Goal: Task Accomplishment & Management: Manage account settings

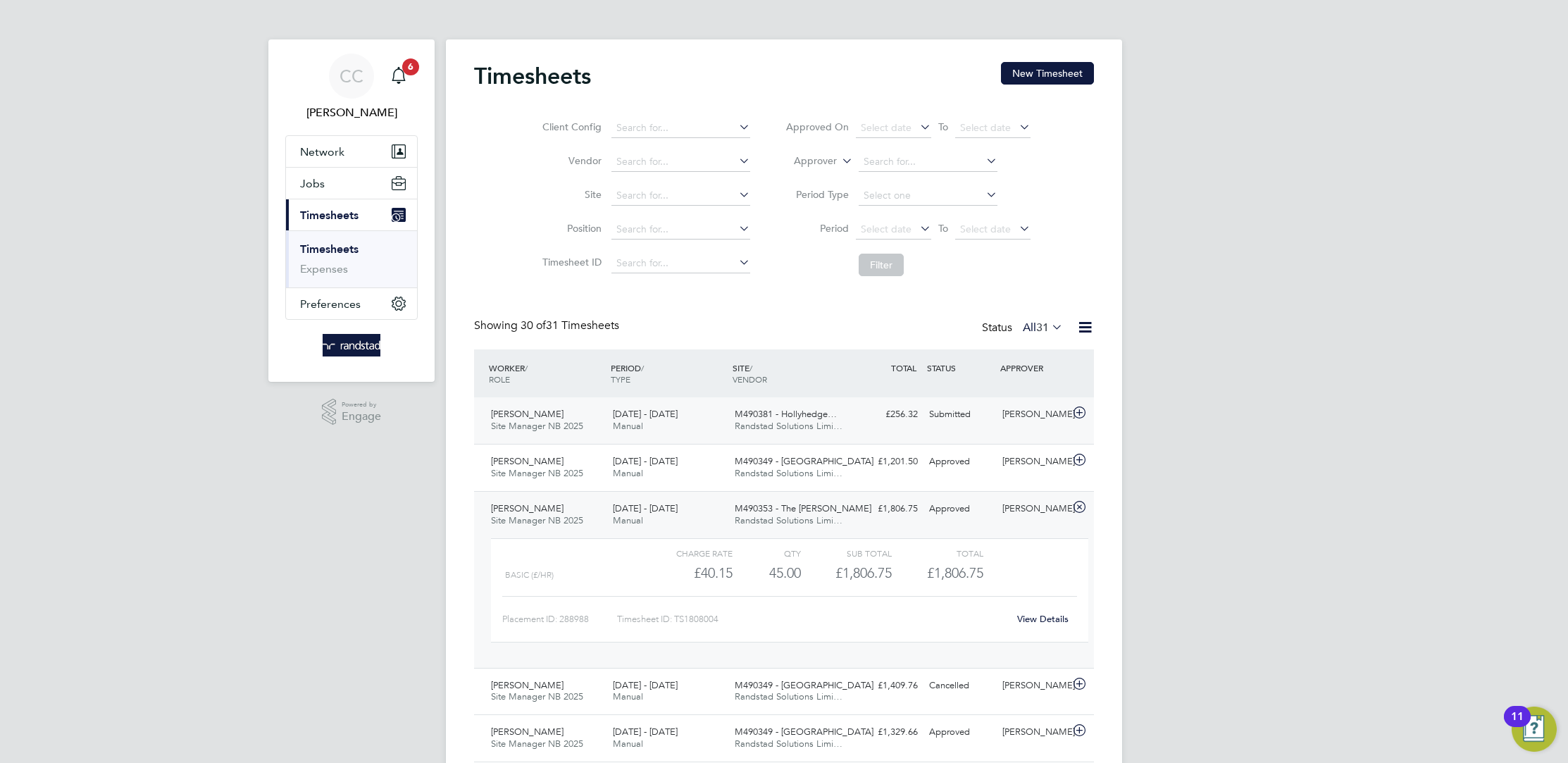
click at [940, 408] on div "Submitted" at bounding box center [960, 414] width 73 height 23
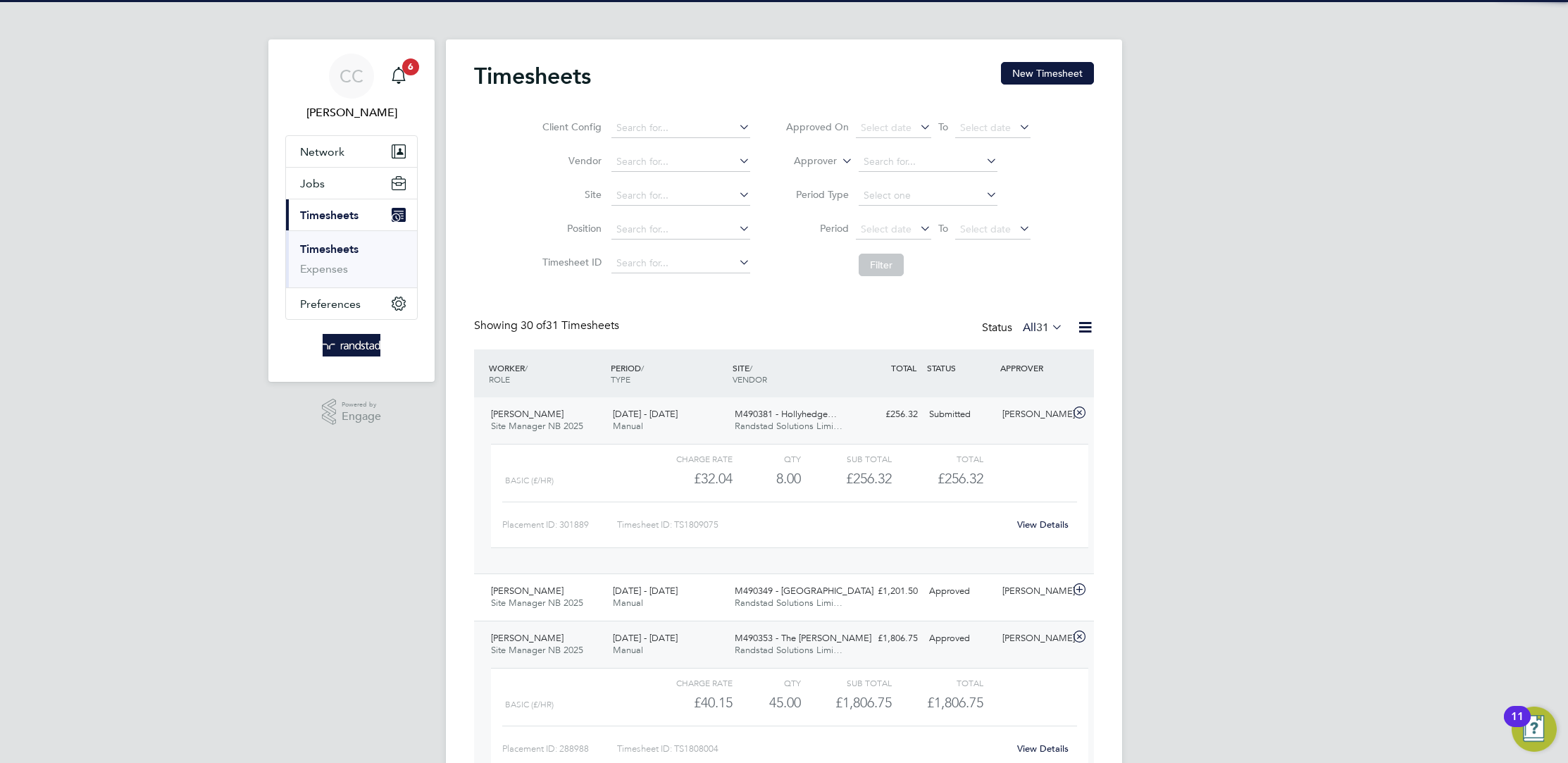
click at [940, 408] on div "Submitted" at bounding box center [960, 414] width 73 height 23
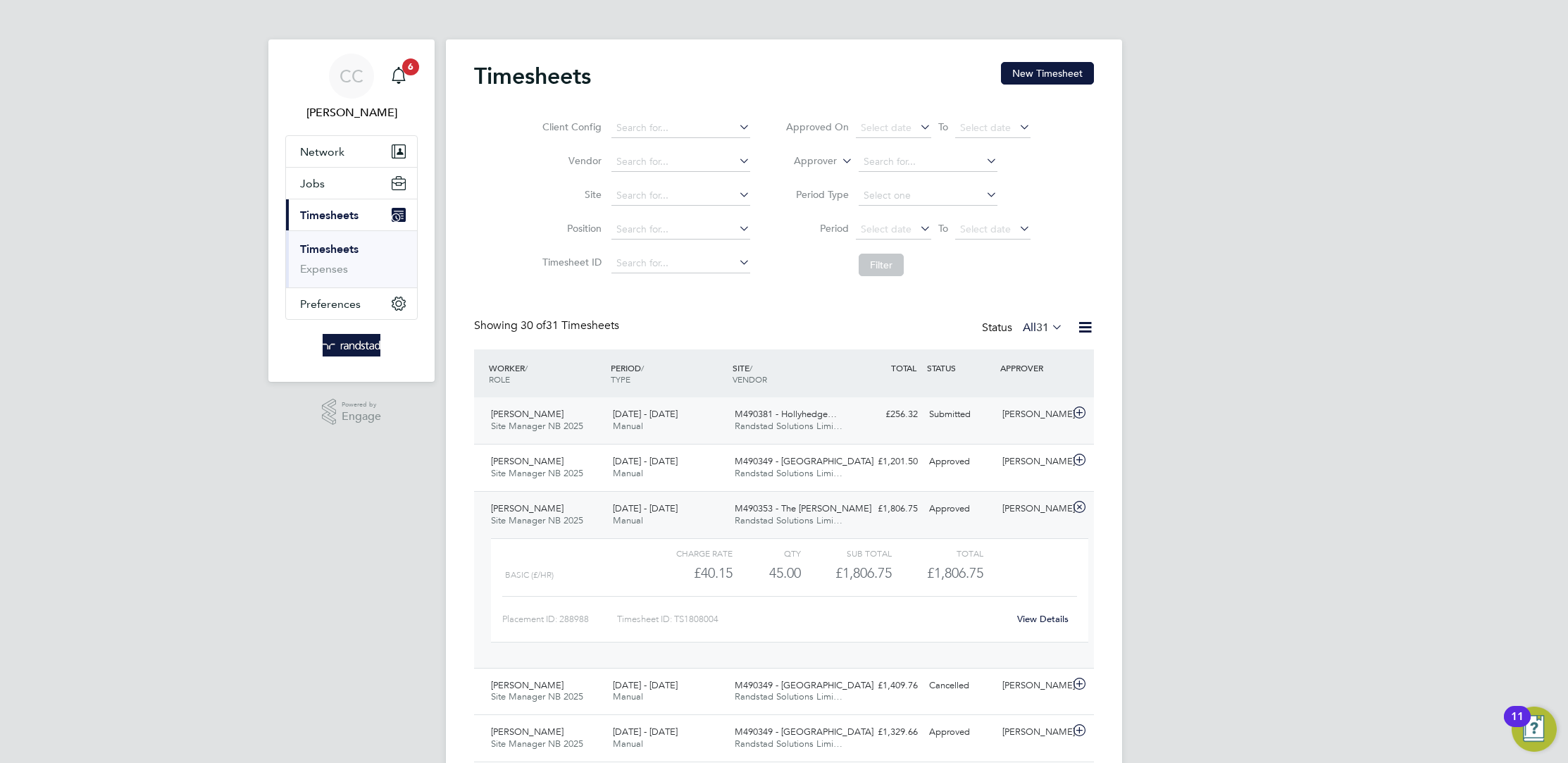
click at [988, 425] on div "Submitted" at bounding box center [960, 414] width 73 height 23
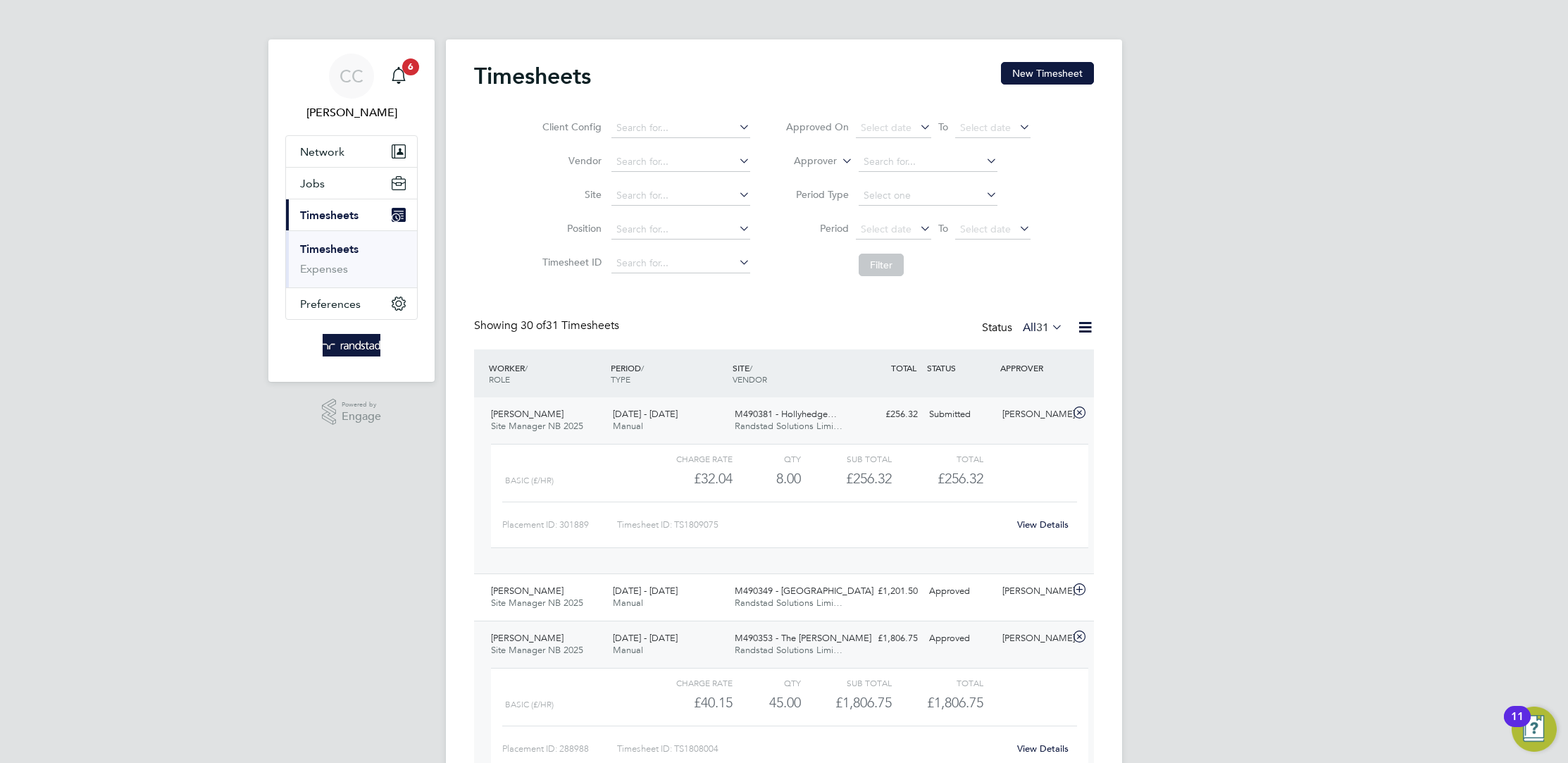
click at [1054, 519] on link "View Details" at bounding box center [1043, 524] width 52 height 12
click at [1046, 516] on div "View Details" at bounding box center [1042, 524] width 69 height 22
click at [1049, 525] on link "View Details" at bounding box center [1043, 524] width 52 height 12
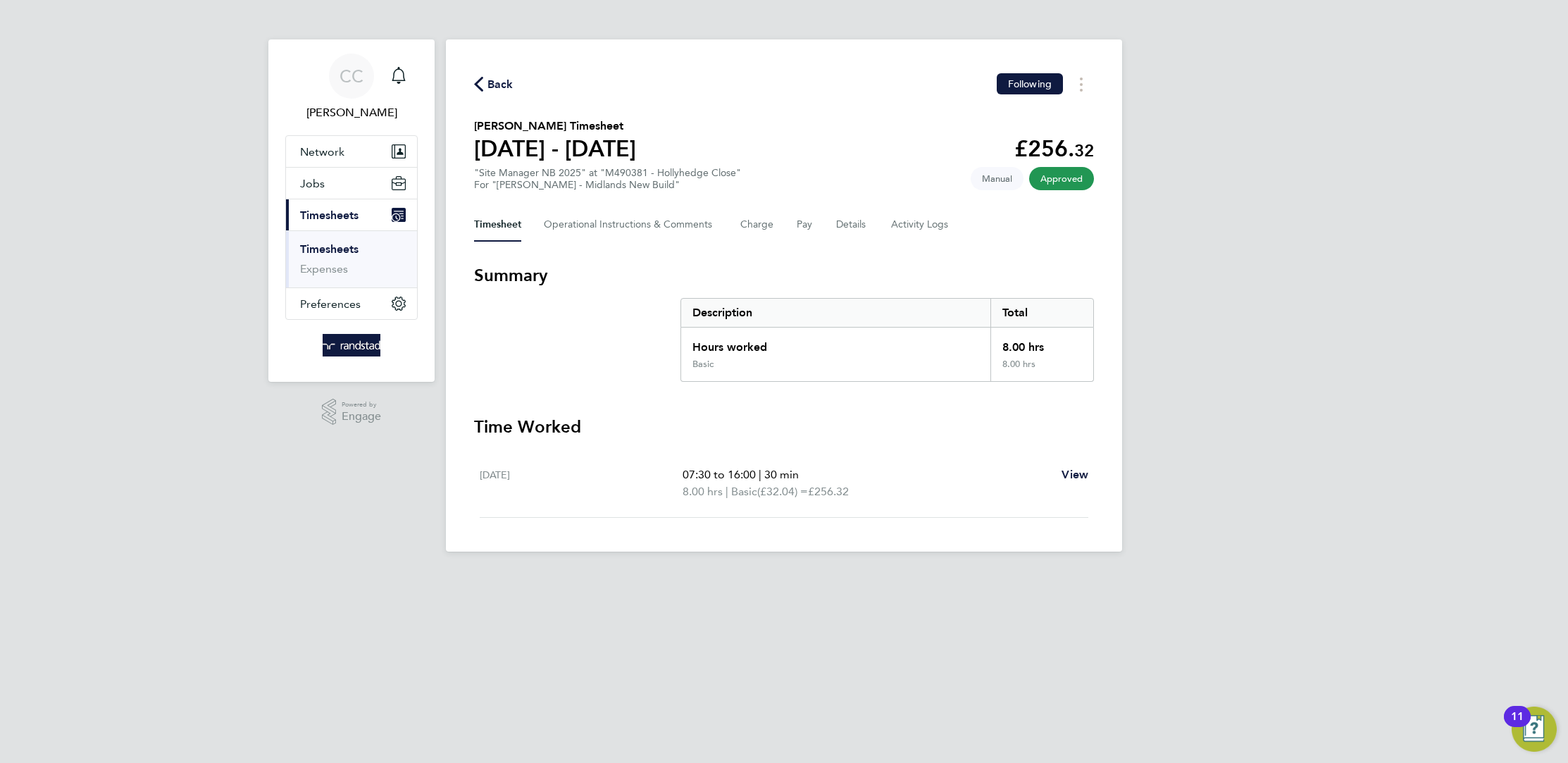
click at [496, 85] on span "Back" at bounding box center [501, 85] width 26 height 17
click at [402, 77] on icon "Main navigation" at bounding box center [399, 76] width 17 height 17
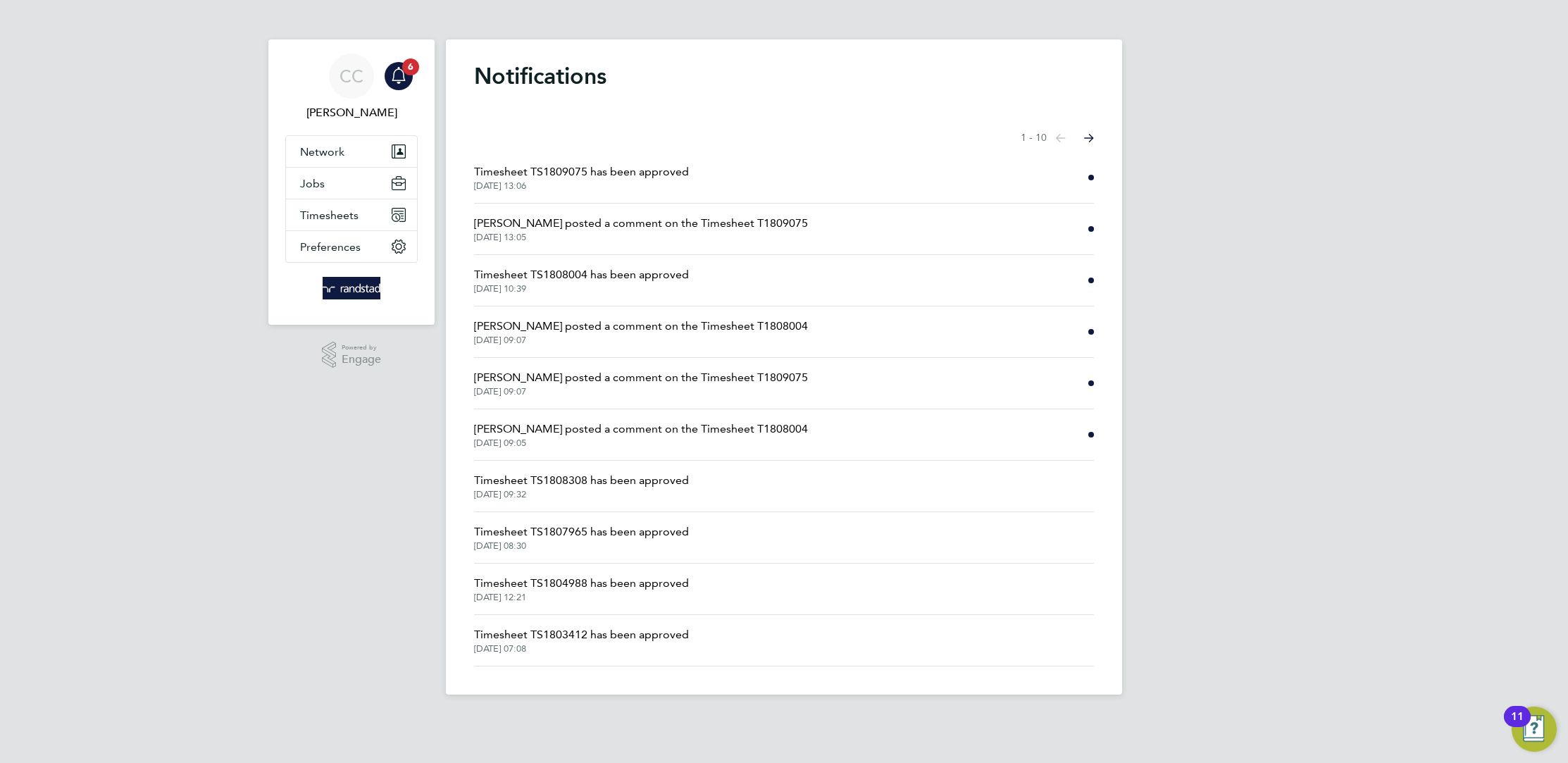
click at [697, 226] on span "Emma Wells posted a comment on the Timesheet T1809075" at bounding box center [641, 223] width 334 height 17
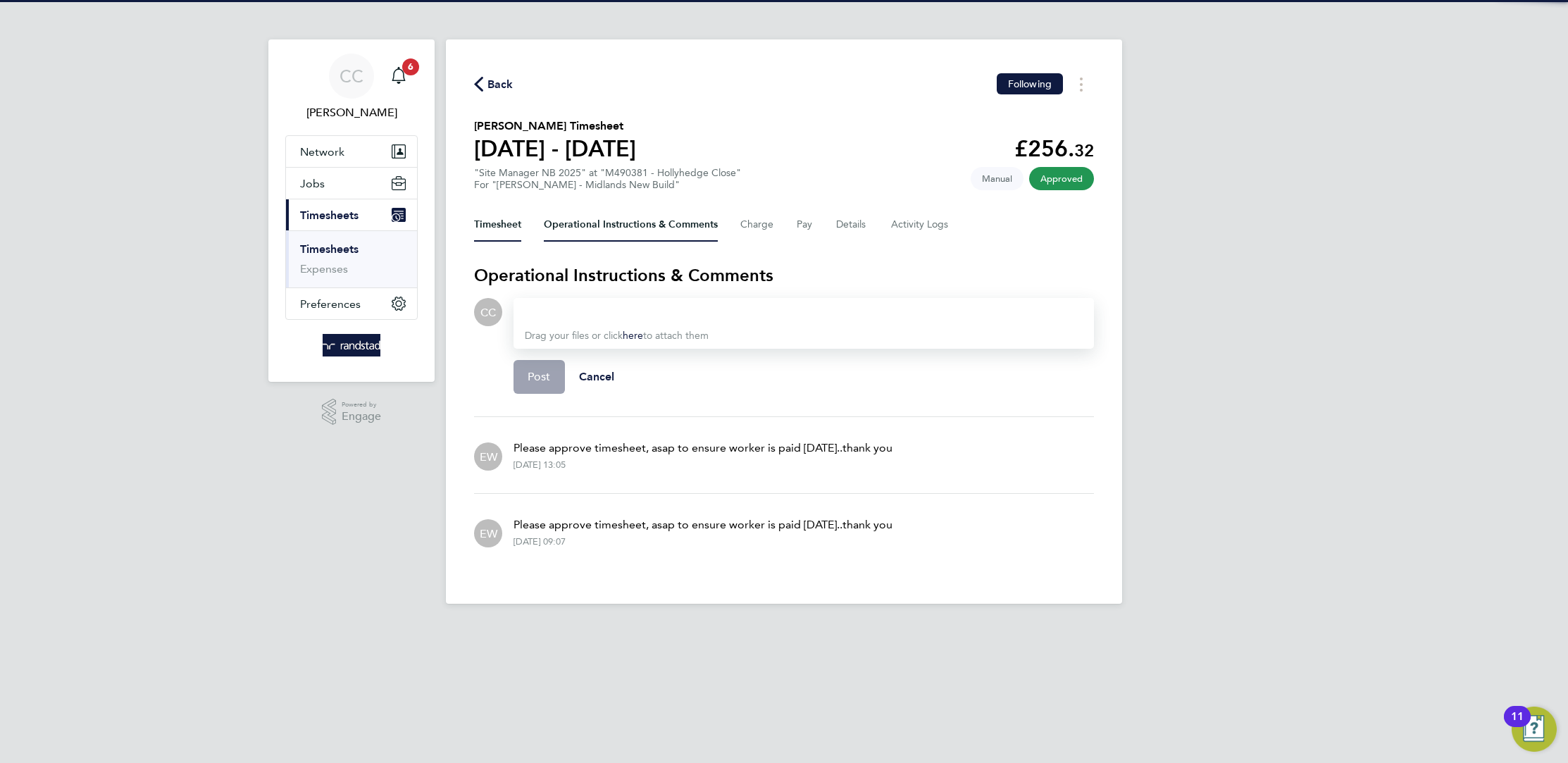
click at [500, 227] on button "Timesheet" at bounding box center [497, 224] width 47 height 33
